Goal: Information Seeking & Learning: Learn about a topic

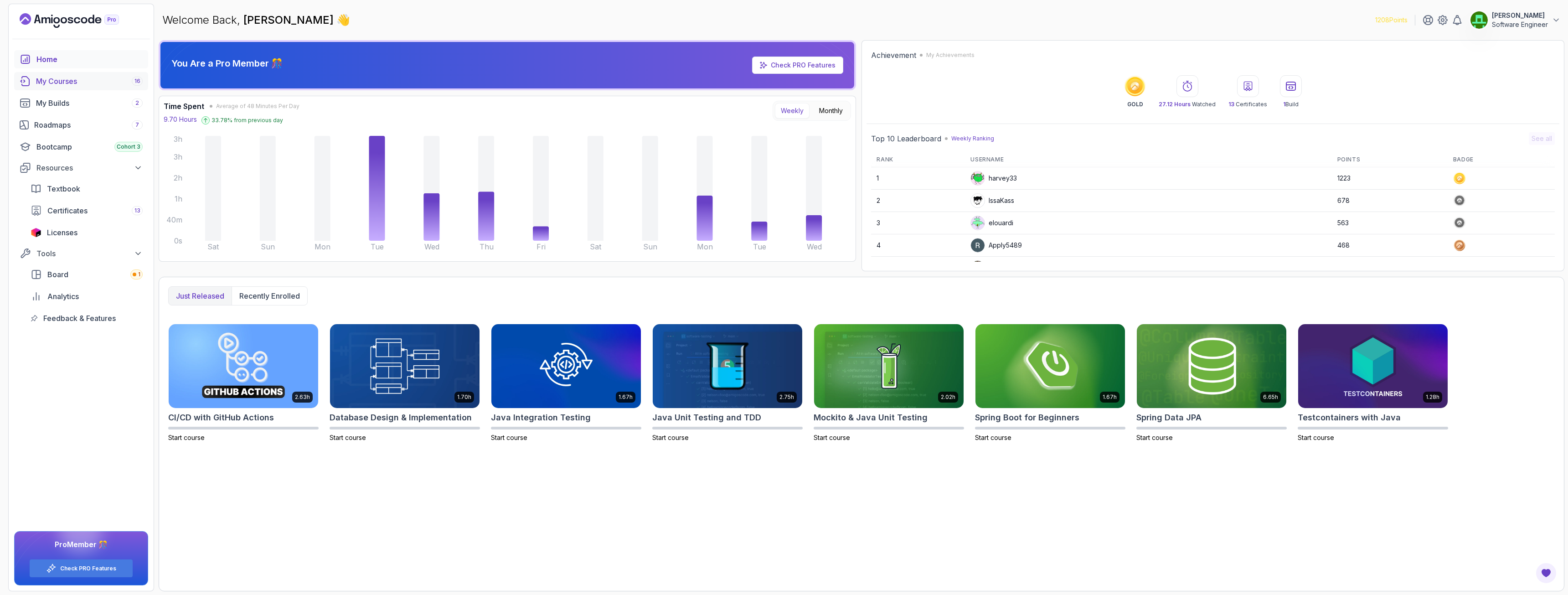
click at [57, 80] on div "My Courses 16" at bounding box center [89, 81] width 107 height 11
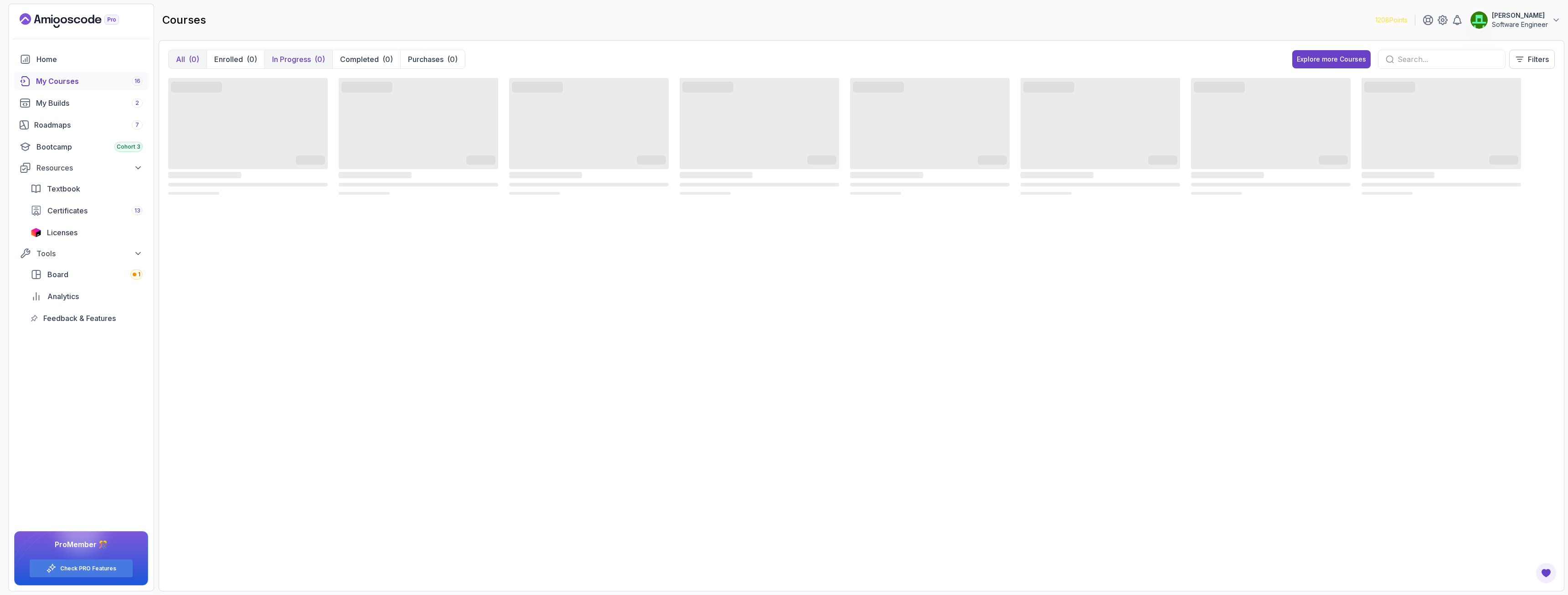
click at [292, 61] on p "In Progress" at bounding box center [292, 59] width 39 height 11
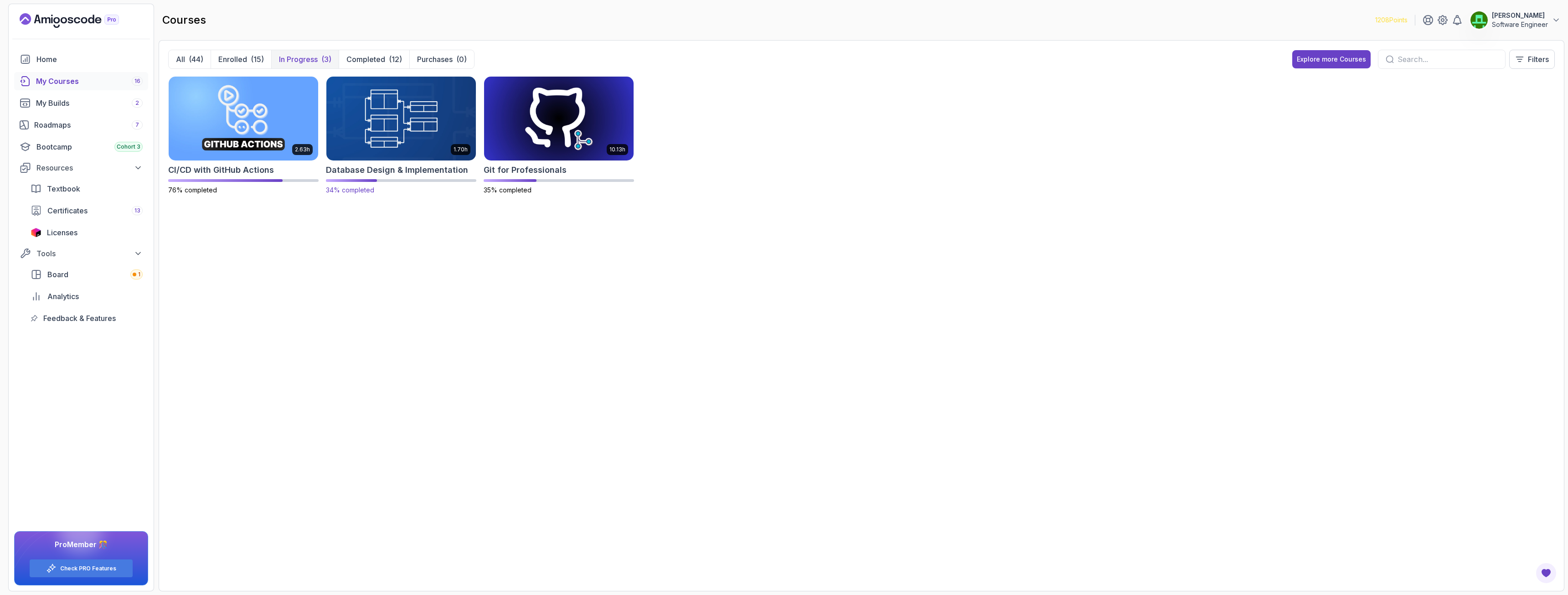
click at [382, 130] on img at bounding box center [401, 118] width 157 height 88
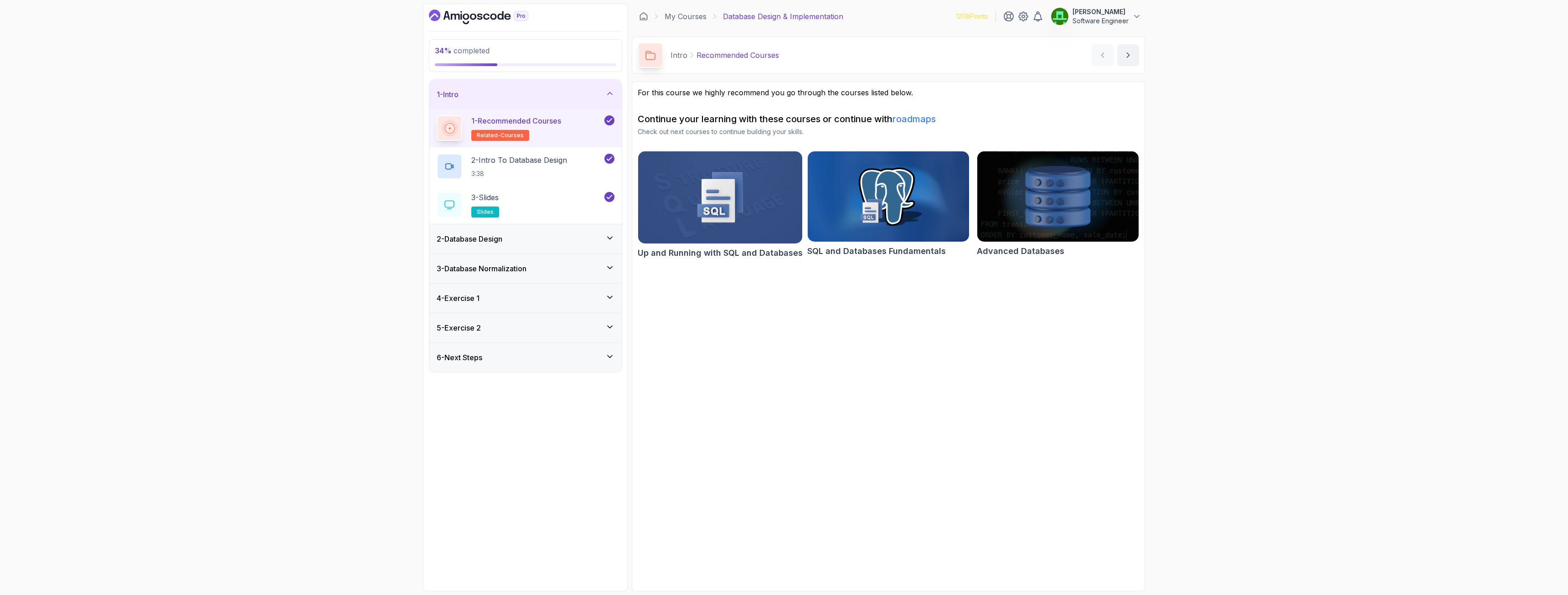
click at [525, 273] on h3 "3 - Database Normalization" at bounding box center [481, 269] width 90 height 11
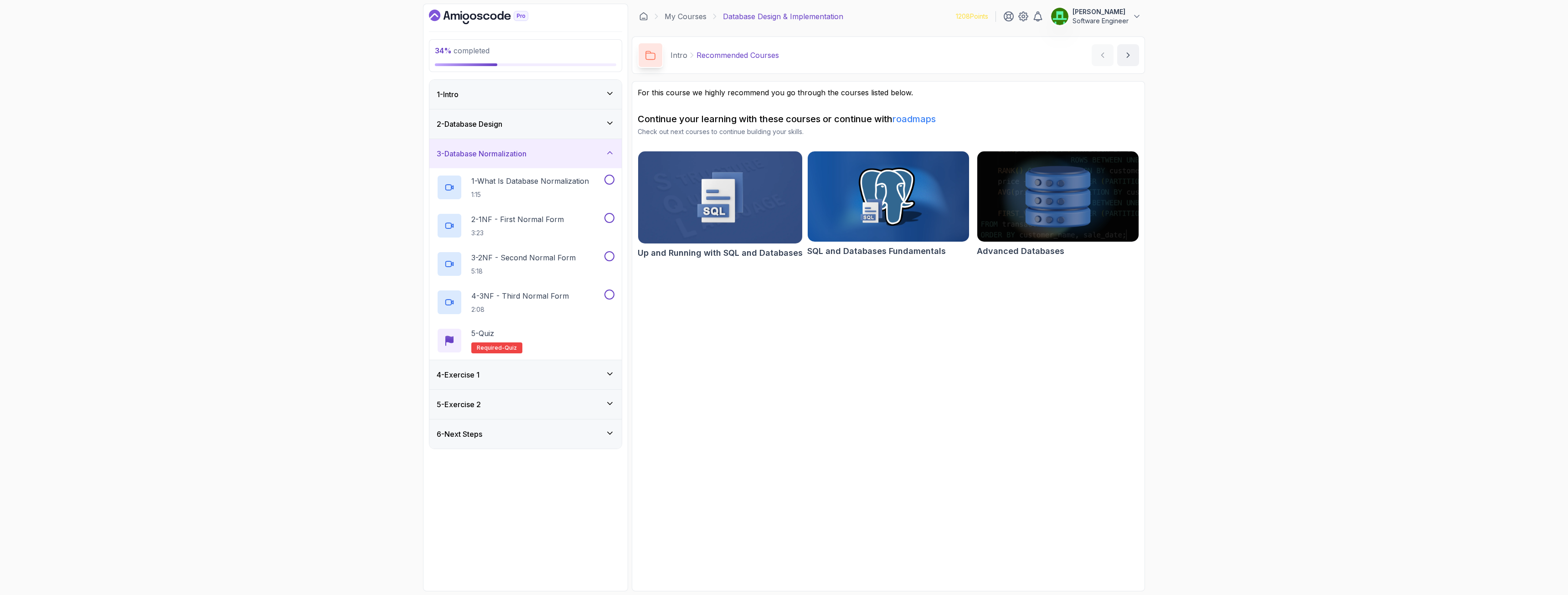
click at [489, 130] on div "2 - Database Design" at bounding box center [525, 124] width 192 height 29
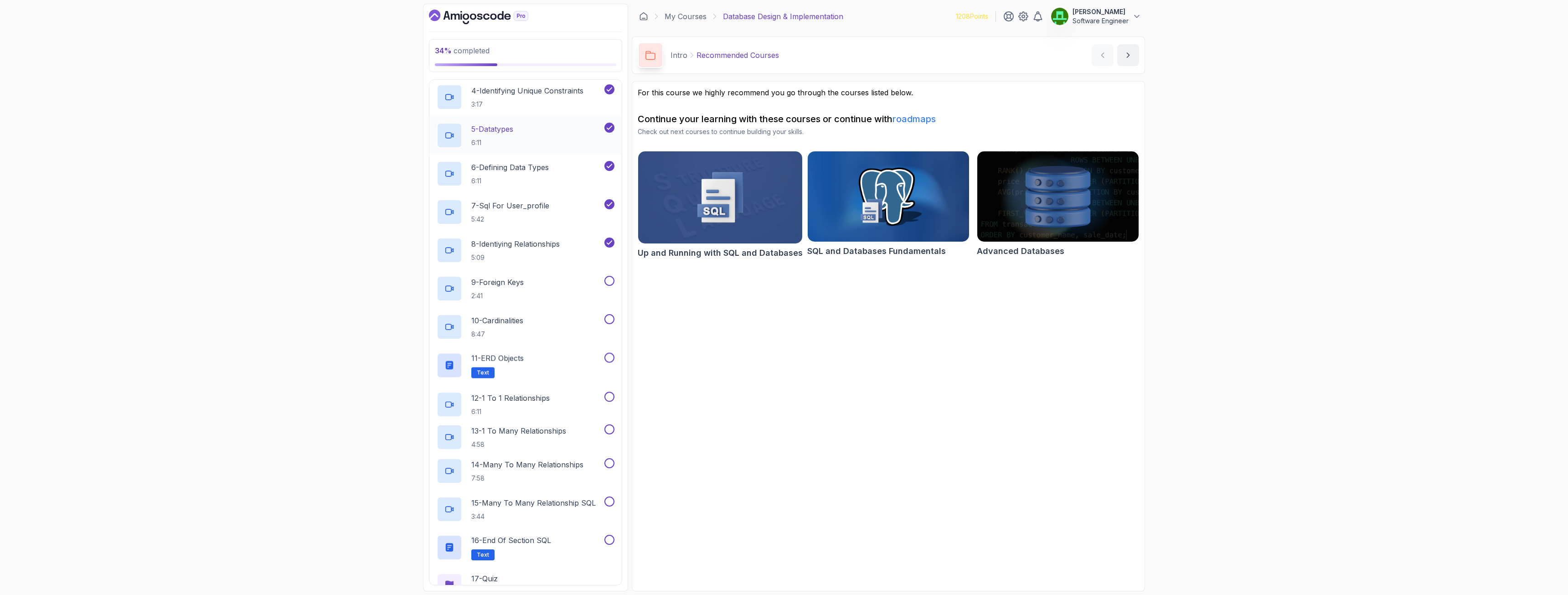
scroll to position [228, 0]
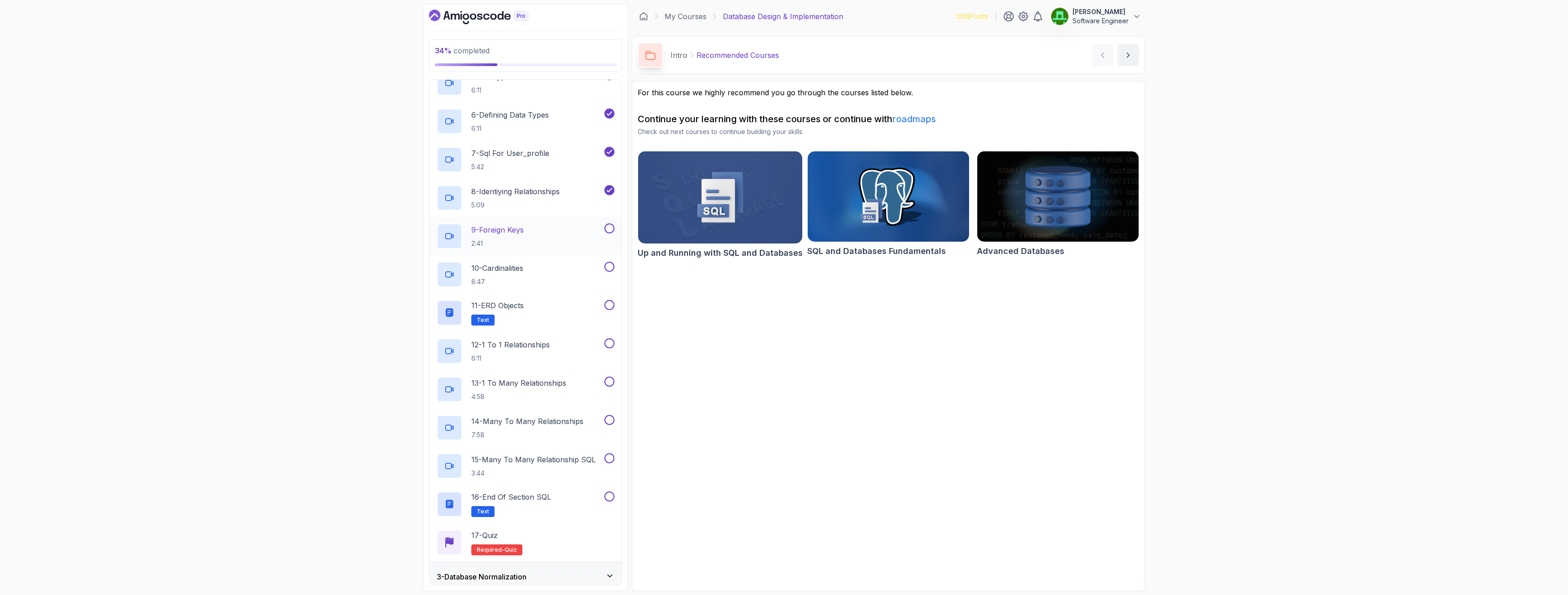
click at [496, 232] on p "9 - Foreign Keys" at bounding box center [497, 230] width 52 height 11
